Goal: Book appointment/travel/reservation

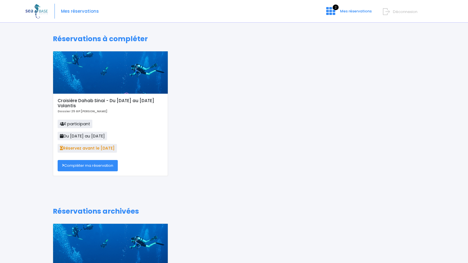
click at [85, 165] on link "Compléter ma réservation" at bounding box center [88, 165] width 60 height 11
click at [88, 165] on link "Compléter ma réservation" at bounding box center [88, 165] width 60 height 11
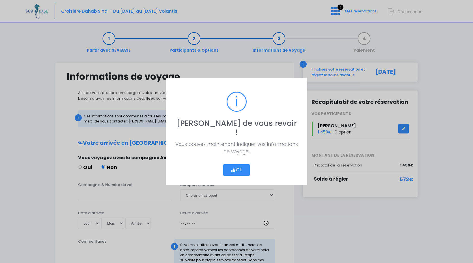
click at [238, 165] on button "Ok" at bounding box center [236, 171] width 27 height 12
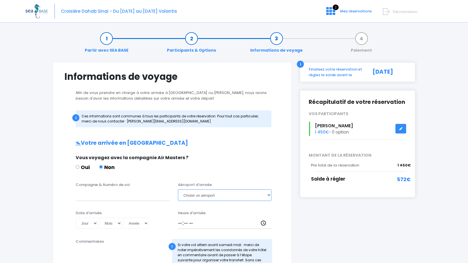
click at [269, 195] on select "Choisir un aéroport Hurghada Marsa Alam" at bounding box center [225, 195] width 94 height 11
click at [269, 165] on div "Vous voyagez avec la compagnie Air Masters ? Oui Non" at bounding box center [172, 166] width 200 height 22
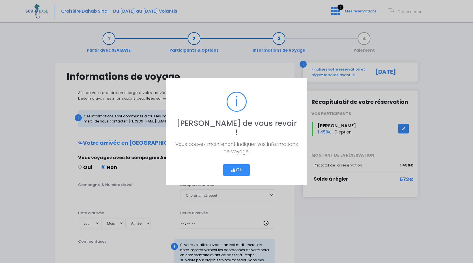
click at [245, 165] on button "Ok" at bounding box center [236, 171] width 27 height 12
